Goal: Task Accomplishment & Management: Manage account settings

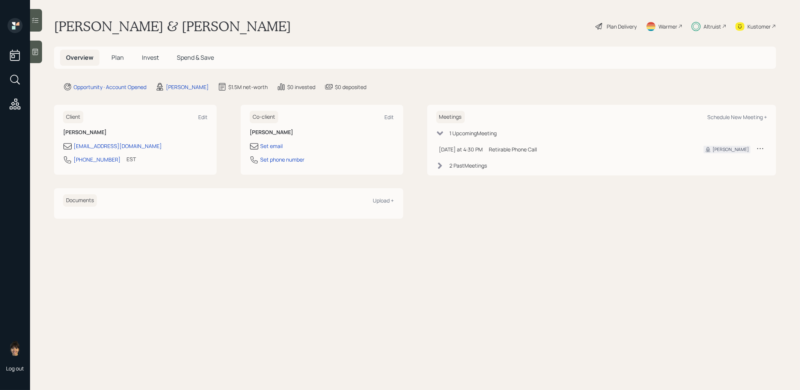
click at [148, 56] on span "Invest" at bounding box center [150, 57] width 17 height 8
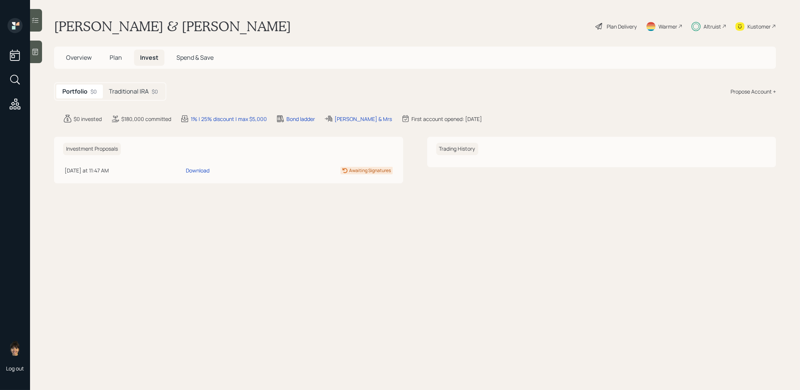
click at [141, 89] on h5 "Traditional IRA" at bounding box center [129, 91] width 40 height 7
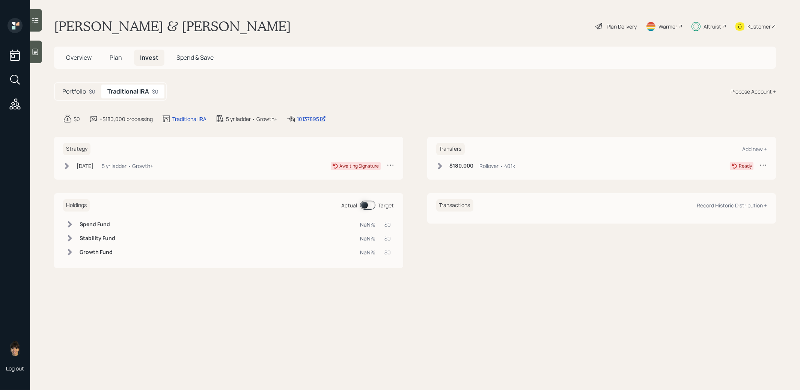
click at [115, 58] on span "Plan" at bounding box center [116, 57] width 12 height 8
